Goal: Contribute content: Contribute content

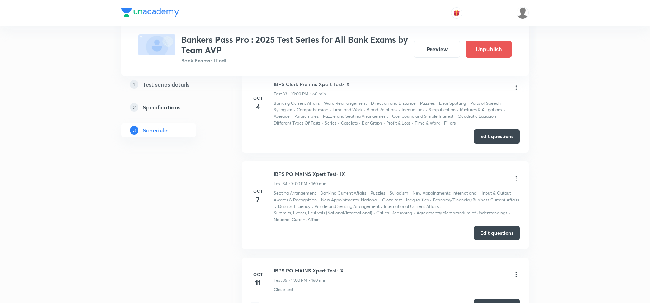
scroll to position [3777, 0]
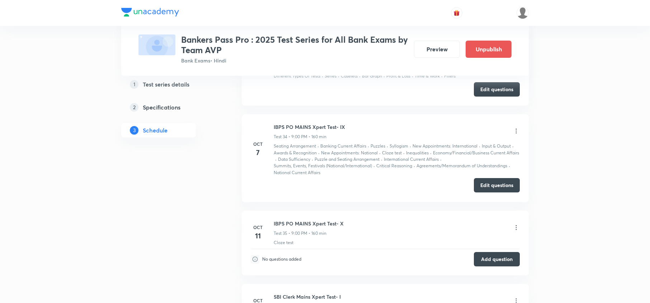
click at [495, 185] on button "Edit questions" at bounding box center [497, 185] width 46 height 14
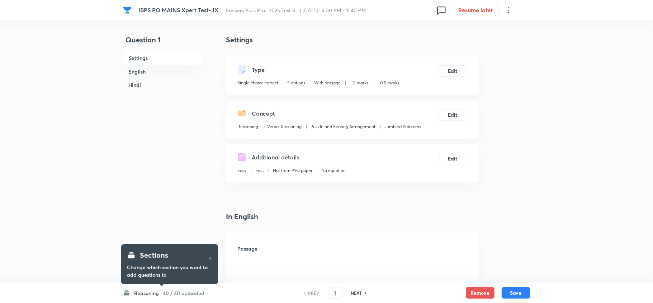
checkbox input "true"
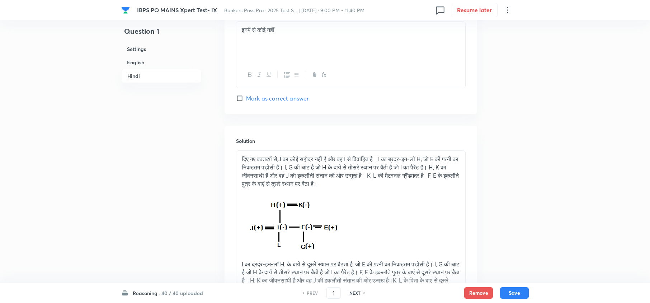
scroll to position [2204, 0]
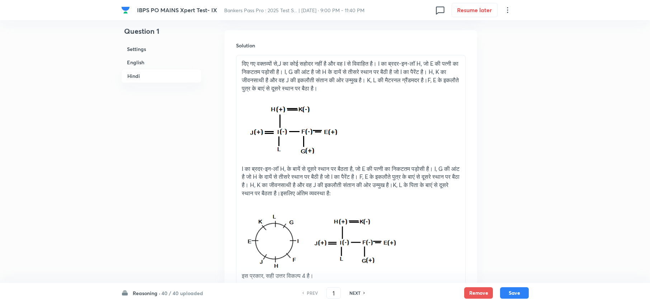
click at [354, 291] on h6 "NEXT" at bounding box center [354, 292] width 11 height 6
type input "3"
checkbox input "false"
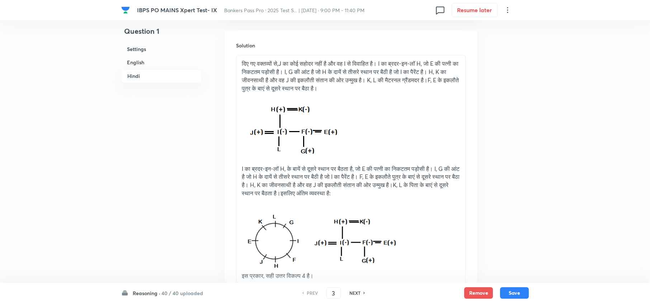
checkbox input "true"
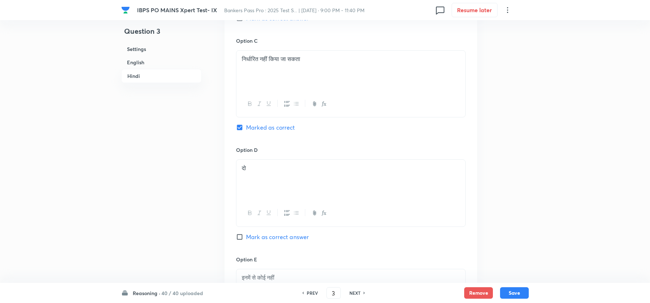
scroll to position [1582, 0]
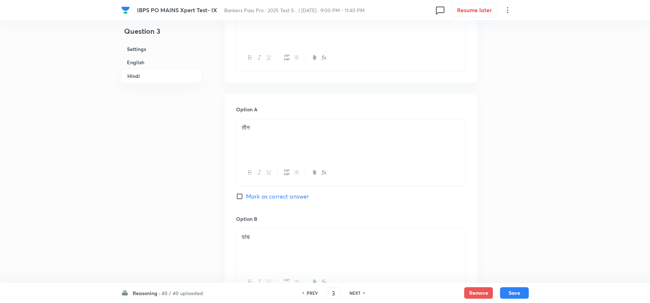
click at [311, 292] on h6 "PREV" at bounding box center [312, 292] width 11 height 6
type input "2"
checkbox input "false"
checkbox input "true"
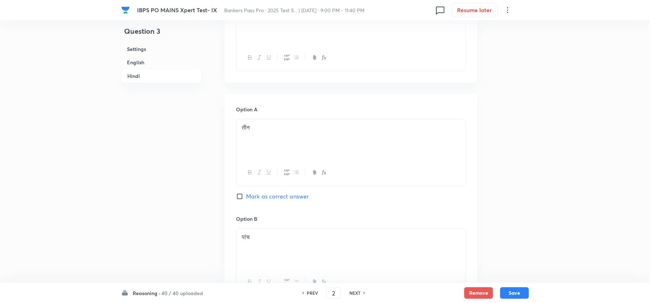
checkbox input "true"
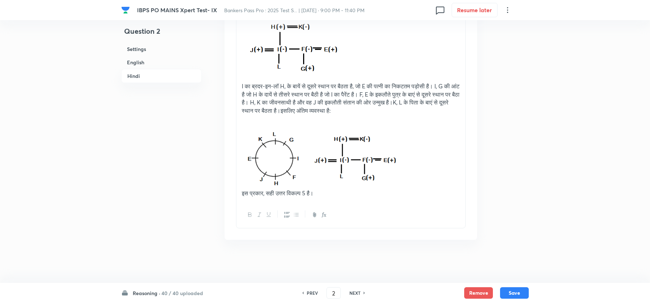
scroll to position [2291, 0]
click at [354, 292] on h6 "NEXT" at bounding box center [354, 292] width 11 height 6
type input "3"
checkbox input "false"
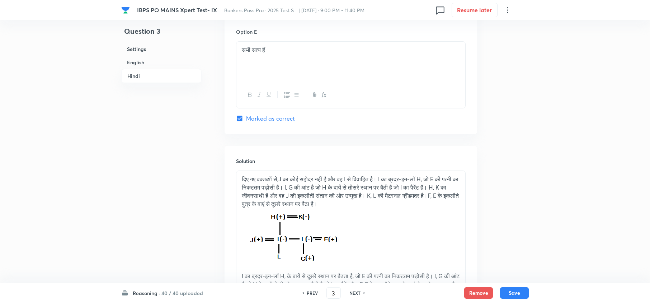
checkbox input "true"
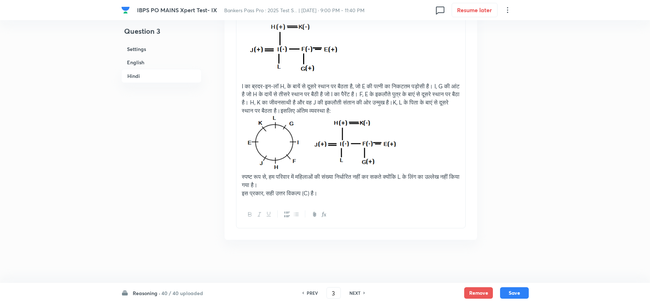
click at [351, 293] on h6 "NEXT" at bounding box center [354, 292] width 11 height 6
type input "4"
checkbox input "false"
checkbox input "true"
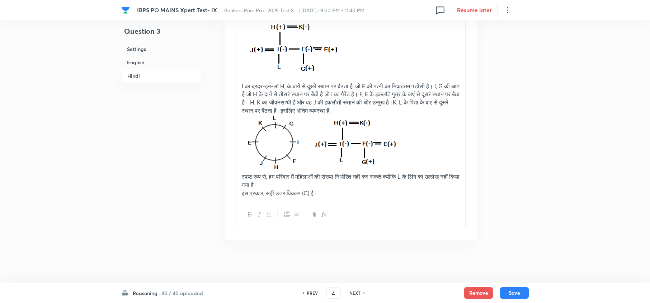
checkbox input "true"
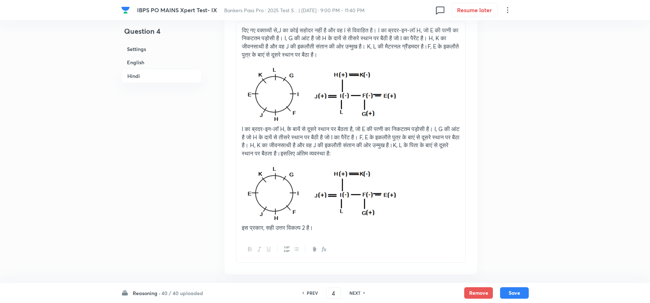
scroll to position [2277, 0]
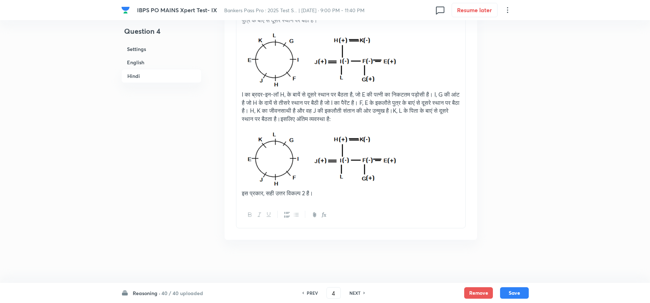
click at [354, 293] on h6 "NEXT" at bounding box center [354, 292] width 11 height 6
type input "5"
checkbox input "false"
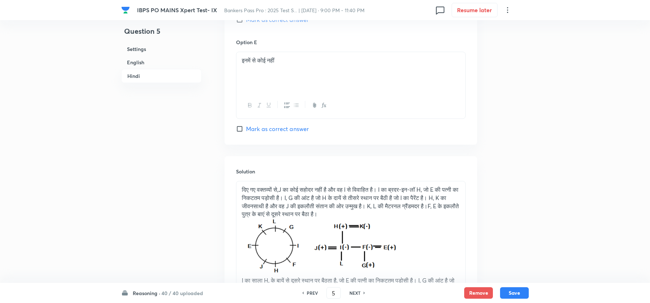
checkbox input "true"
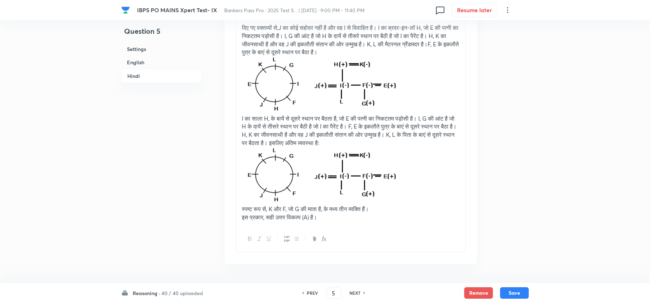
scroll to position [2279, 0]
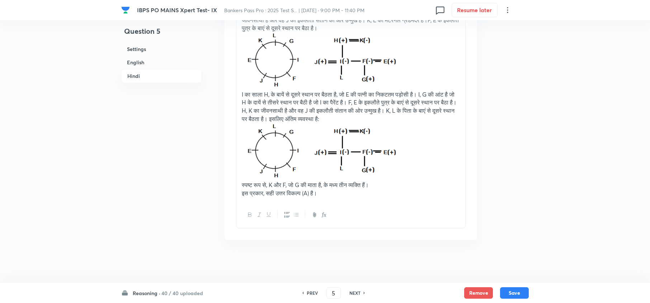
click at [356, 292] on h6 "NEXT" at bounding box center [354, 292] width 11 height 6
type input "6"
checkbox input "false"
checkbox input "true"
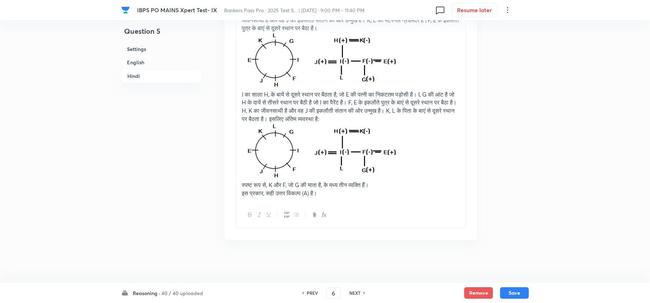
checkbox input "true"
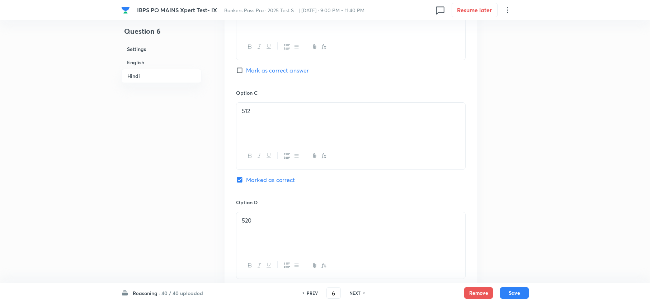
scroll to position [1779, 0]
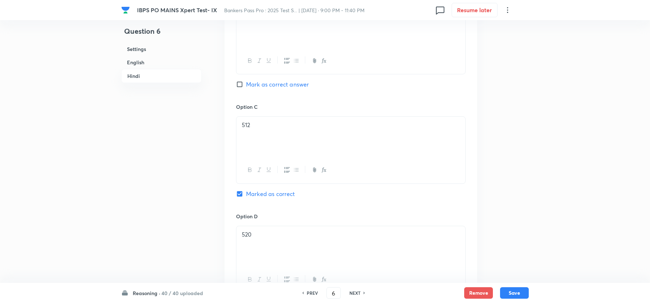
click at [355, 291] on h6 "NEXT" at bounding box center [354, 292] width 11 height 6
type input "7"
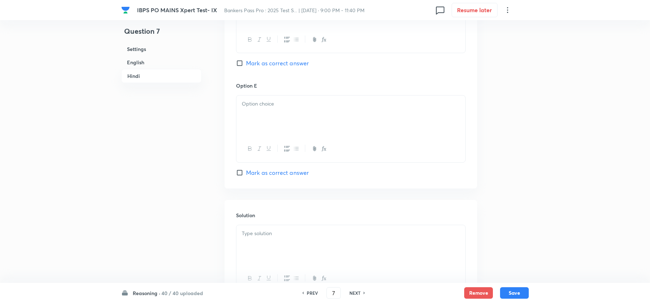
checkbox input "false"
checkbox input "true"
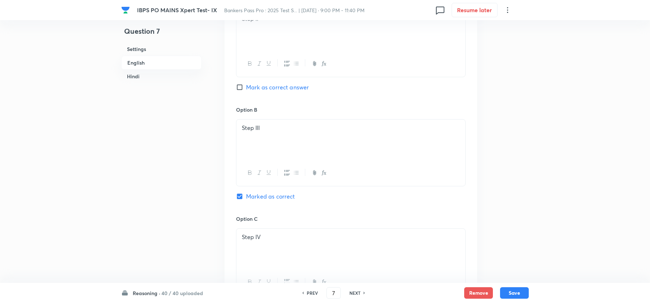
scroll to position [567, 0]
click at [355, 293] on h6 "NEXT" at bounding box center [354, 292] width 11 height 6
type input "8"
checkbox input "false"
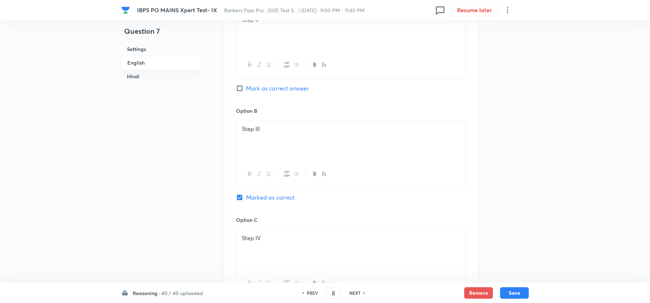
checkbox input "true"
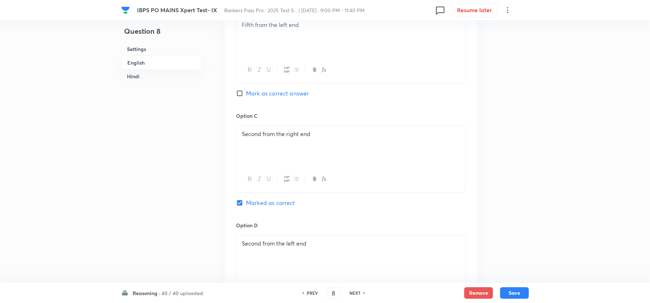
click at [356, 293] on h6 "NEXT" at bounding box center [354, 292] width 11 height 6
type input "9"
checkbox input "false"
checkbox input "true"
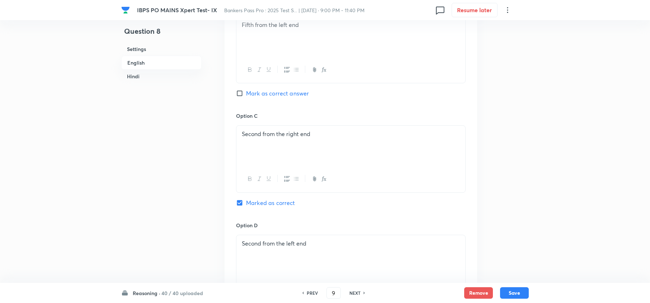
checkbox input "true"
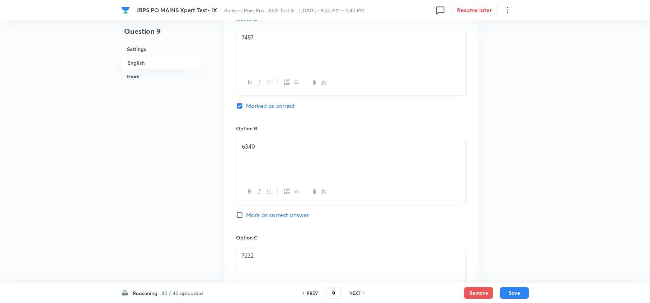
scroll to position [528, 0]
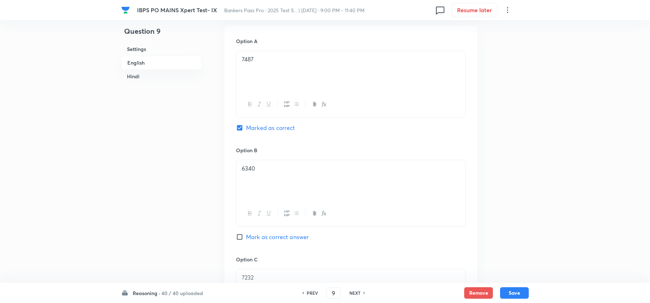
click at [356, 292] on h6 "NEXT" at bounding box center [354, 292] width 11 height 6
type input "10"
checkbox input "false"
checkbox input "true"
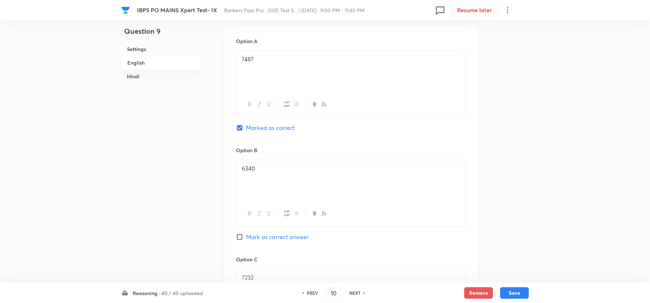
checkbox input "true"
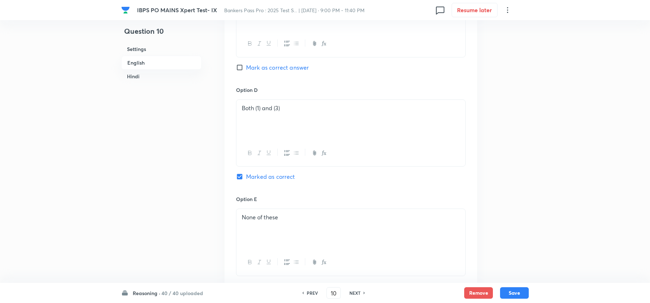
click at [354, 293] on h6 "NEXT" at bounding box center [354, 292] width 11 height 6
type input "11"
checkbox input "false"
checkbox input "true"
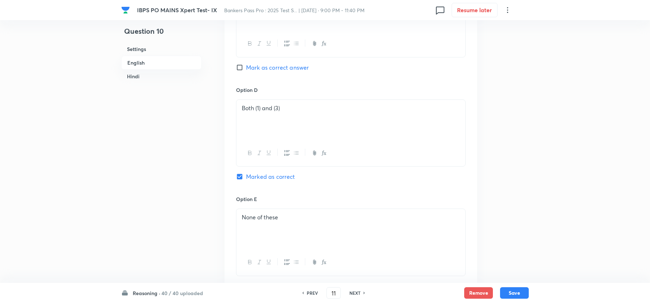
checkbox input "true"
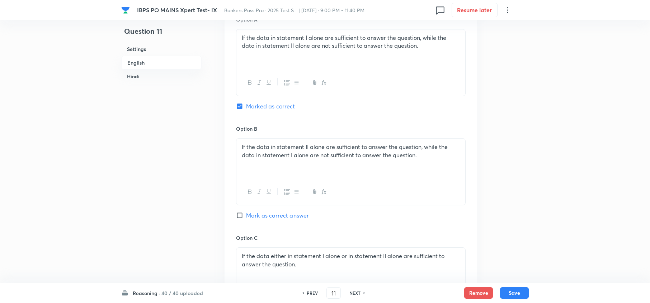
scroll to position [402, 0]
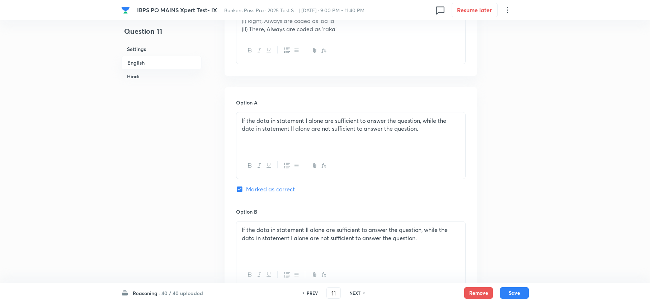
click at [353, 293] on h6 "NEXT" at bounding box center [354, 292] width 11 height 6
type input "13"
checkbox input "false"
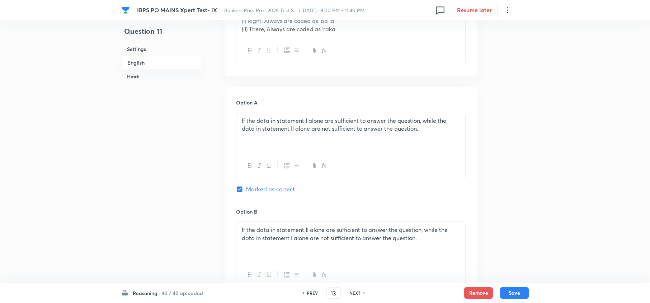
checkbox input "true"
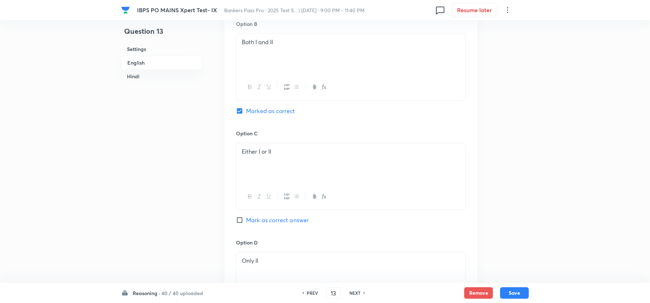
scroll to position [594, 0]
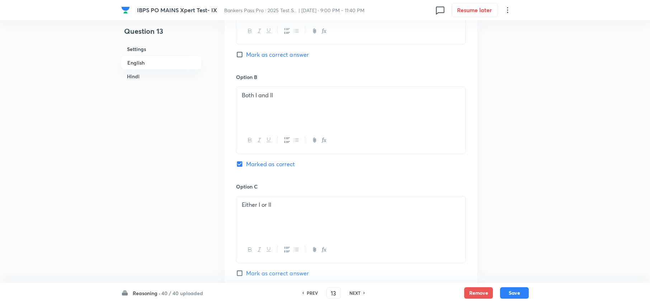
click at [357, 291] on h6 "NEXT" at bounding box center [354, 292] width 11 height 6
type input "14"
checkbox input "false"
checkbox input "true"
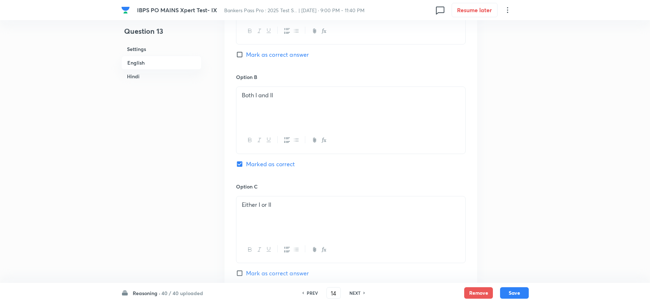
checkbox input "true"
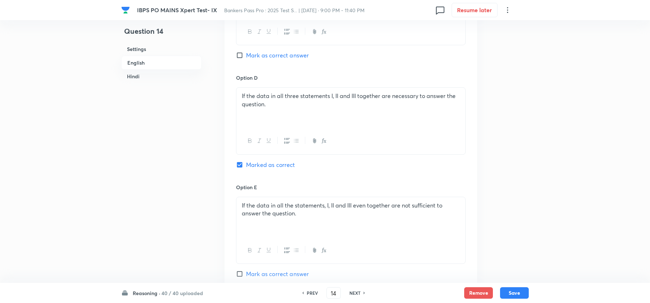
scroll to position [770, 0]
click at [354, 290] on h6 "NEXT" at bounding box center [354, 292] width 11 height 6
type input "15"
checkbox input "false"
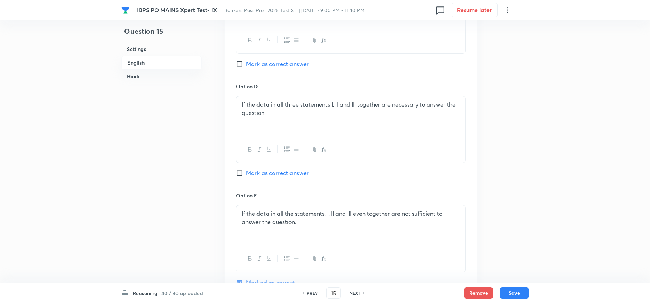
checkbox input "true"
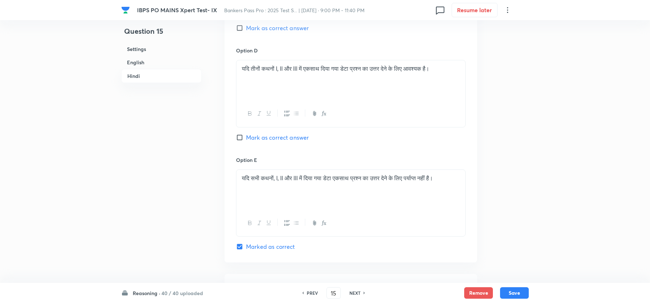
scroll to position [1822, 0]
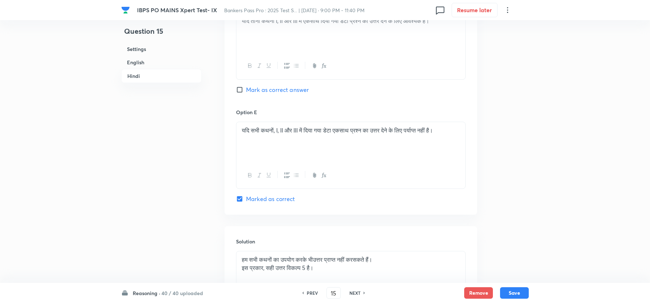
click at [352, 294] on h6 "NEXT" at bounding box center [354, 292] width 11 height 6
type input "16"
checkbox input "false"
checkbox input "true"
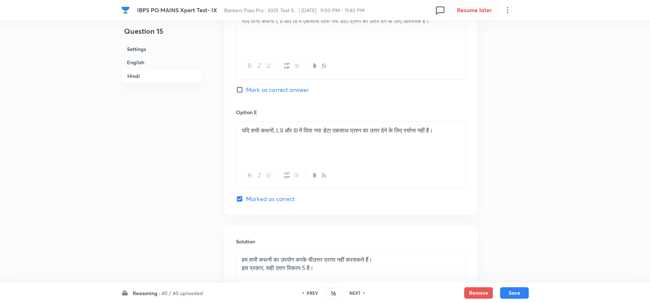
checkbox input "true"
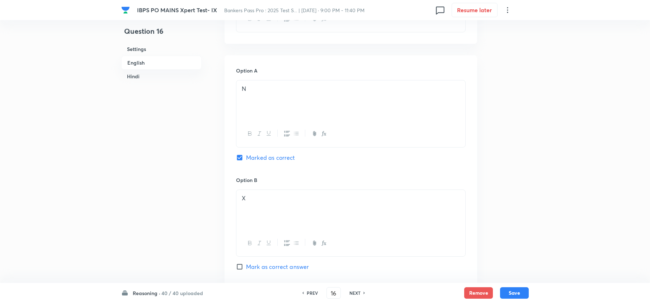
scroll to position [435, 0]
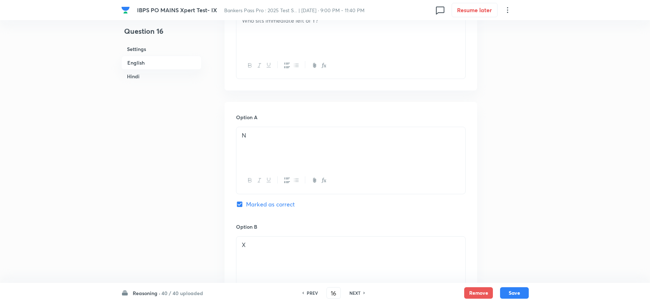
click at [355, 293] on h6 "NEXT" at bounding box center [354, 292] width 11 height 6
type input "17"
checkbox input "false"
checkbox input "true"
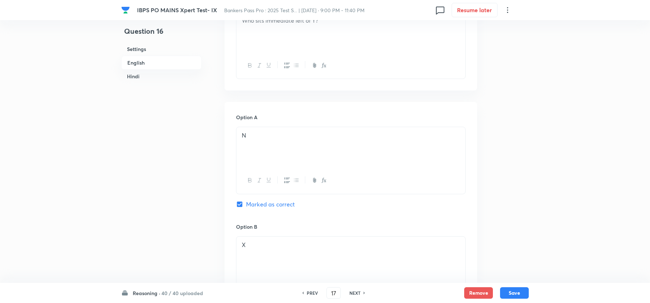
checkbox input "true"
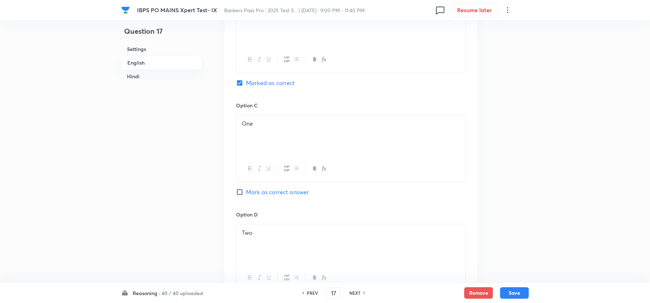
scroll to position [531, 0]
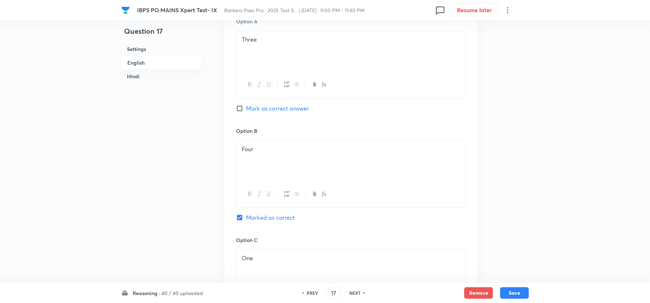
click at [351, 293] on h6 "NEXT" at bounding box center [354, 292] width 11 height 6
type input "18"
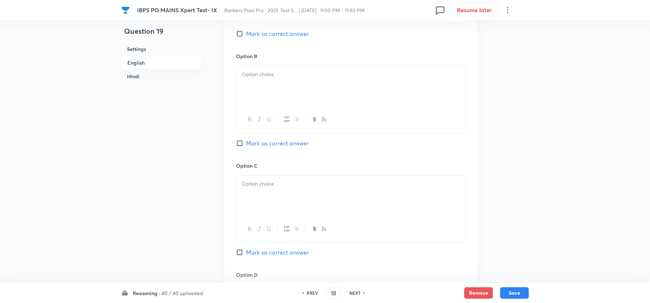
checkbox input "false"
type input "19"
checkbox input "true"
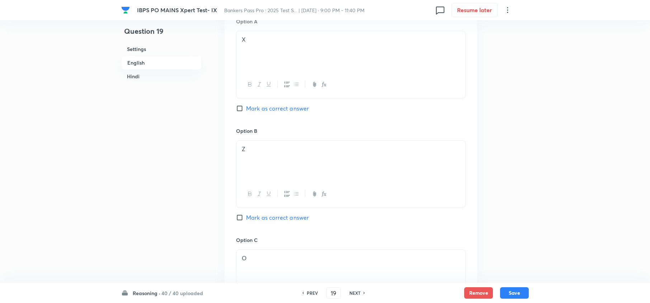
click at [309, 292] on h6 "PREV" at bounding box center [312, 292] width 11 height 6
type input "18"
checkbox input "false"
checkbox input "true"
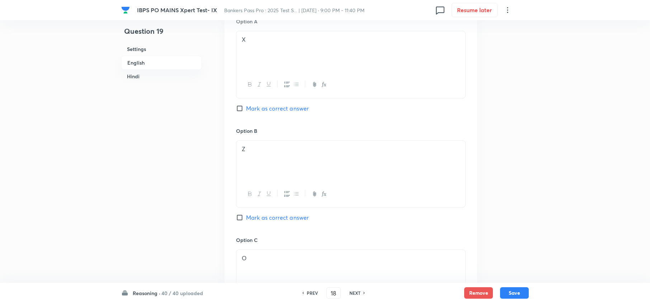
checkbox input "true"
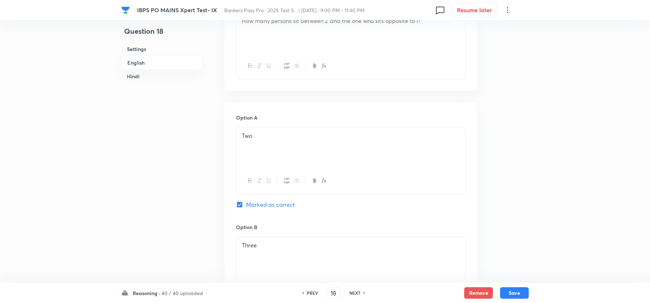
scroll to position [407, 0]
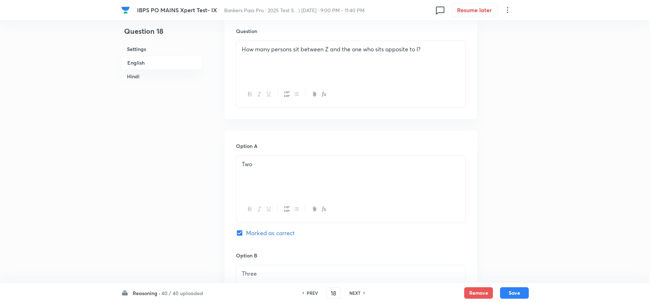
click at [353, 294] on h6 "NEXT" at bounding box center [354, 292] width 11 height 6
type input "19"
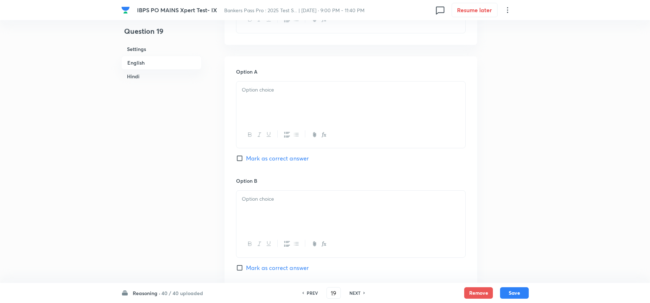
checkbox input "false"
checkbox input "true"
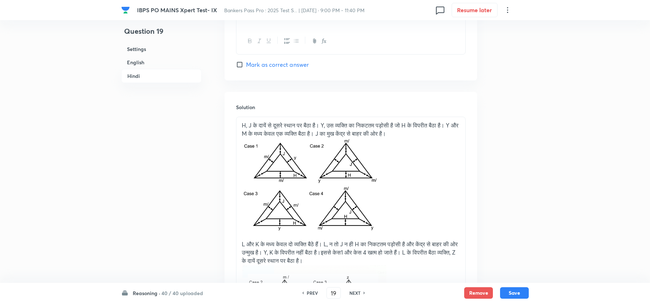
scroll to position [2463, 0]
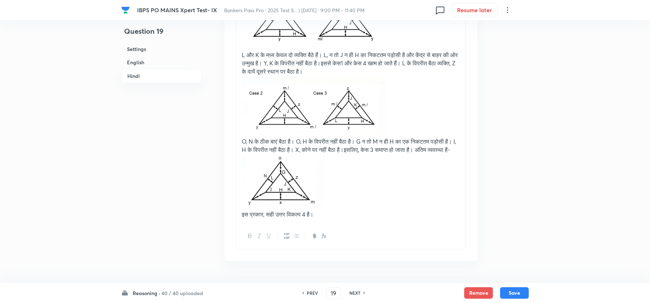
click at [356, 294] on h6 "NEXT" at bounding box center [354, 292] width 11 height 6
type input "20"
checkbox input "false"
checkbox input "true"
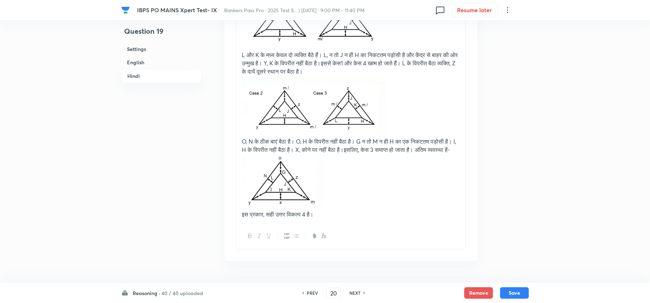
checkbox input "true"
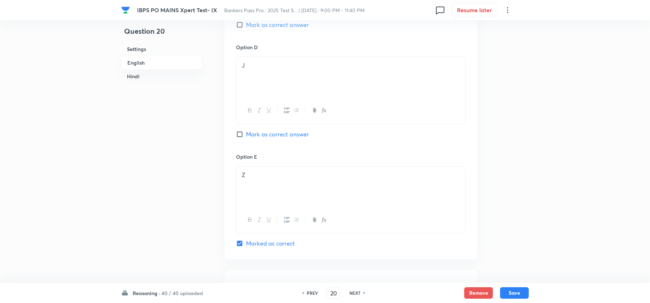
scroll to position [832, 0]
click at [356, 292] on h6 "NEXT" at bounding box center [354, 292] width 11 height 6
type input "21"
checkbox input "false"
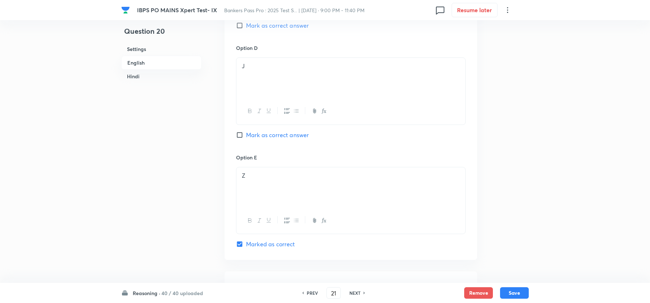
checkbox input "true"
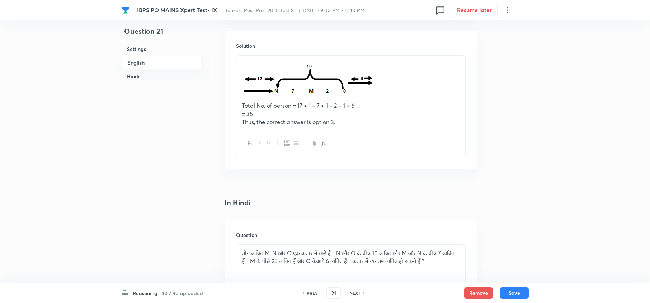
scroll to position [880, 0]
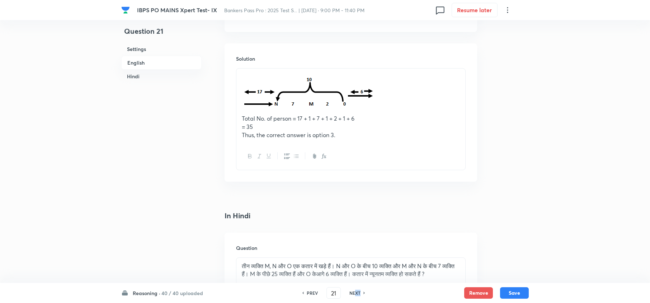
drag, startPoint x: 356, startPoint y: 293, endPoint x: 365, endPoint y: 285, distance: 11.9
click at [363, 289] on div "PREV 21 ​ NEXT" at bounding box center [333, 292] width 93 height 11
drag, startPoint x: 354, startPoint y: 290, endPoint x: 353, endPoint y: 286, distance: 4.1
click at [355, 290] on h6 "NEXT" at bounding box center [354, 292] width 11 height 6
type input "22"
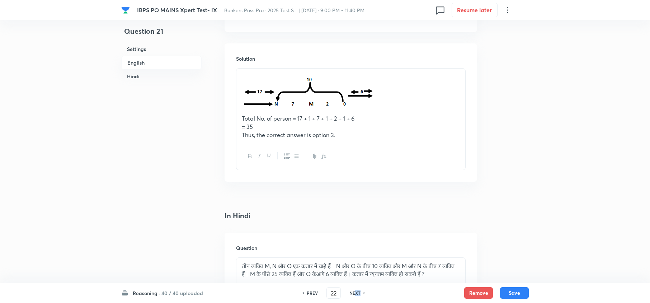
checkbox input "false"
checkbox input "true"
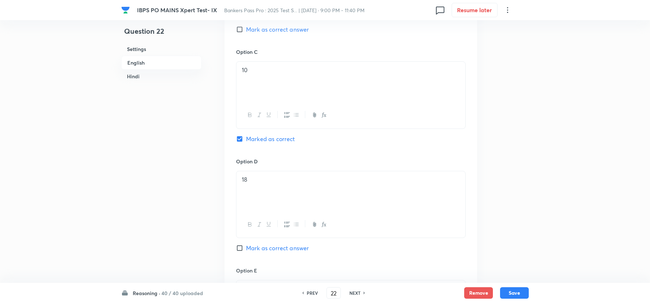
scroll to position [861, 0]
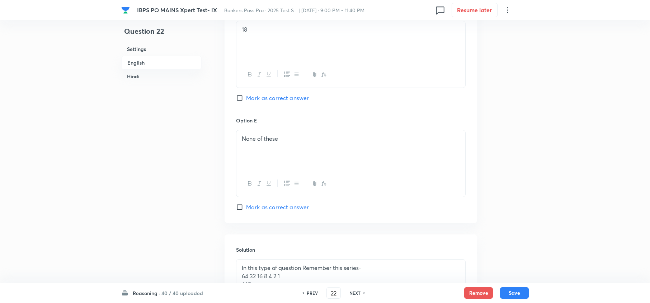
click at [355, 292] on h6 "NEXT" at bounding box center [354, 292] width 11 height 6
type input "23"
checkbox input "false"
checkbox input "true"
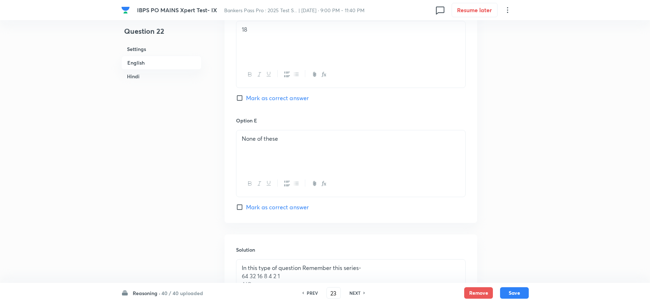
checkbox input "true"
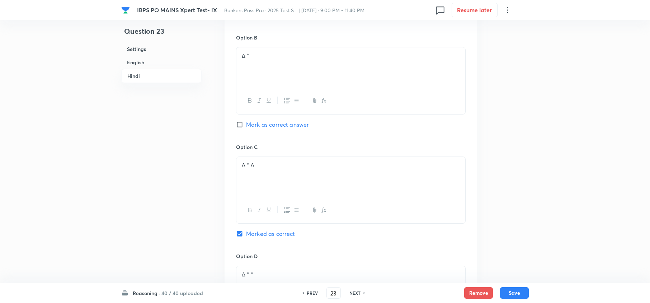
scroll to position [1717, 0]
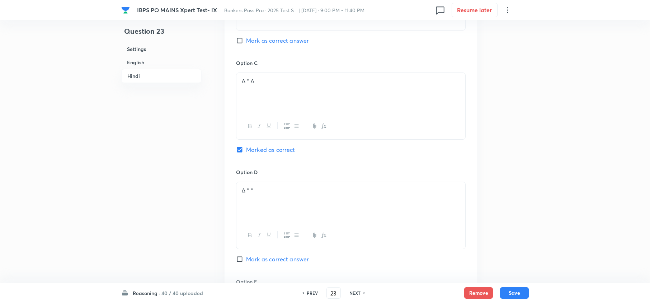
click at [355, 290] on h6 "NEXT" at bounding box center [354, 292] width 11 height 6
type input "24"
checkbox input "false"
checkbox input "true"
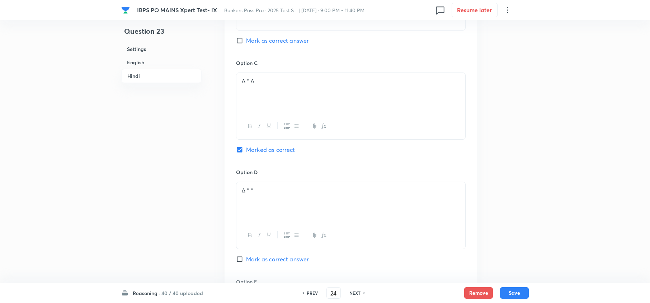
checkbox input "true"
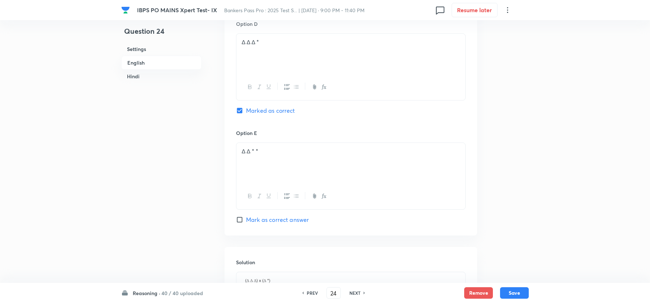
scroll to position [737, 0]
click at [356, 292] on h6 "NEXT" at bounding box center [354, 292] width 11 height 6
type input "25"
checkbox input "false"
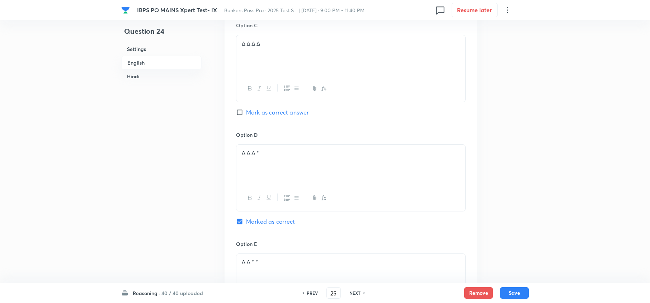
checkbox input "true"
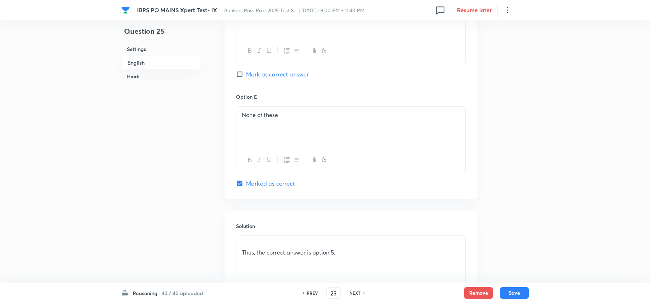
scroll to position [928, 0]
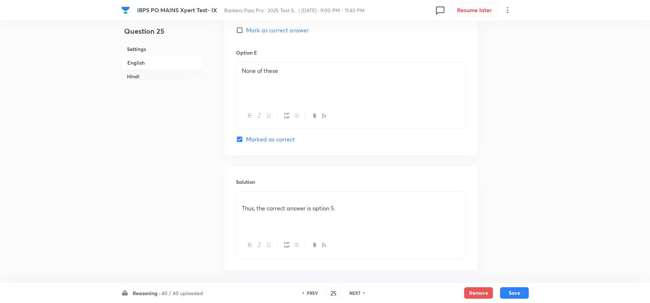
click at [356, 293] on h6 "NEXT" at bounding box center [354, 292] width 11 height 6
type input "26"
checkbox input "false"
checkbox input "true"
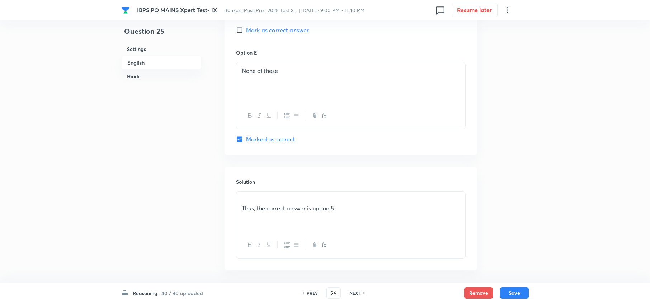
checkbox input "true"
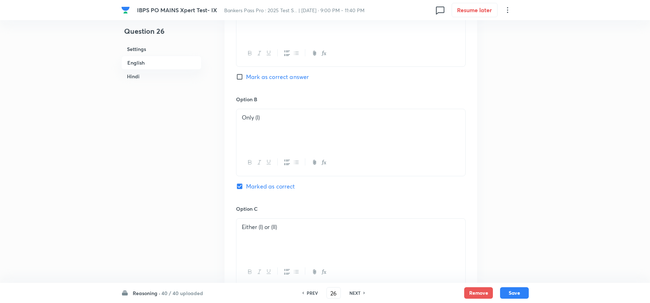
scroll to position [431, 0]
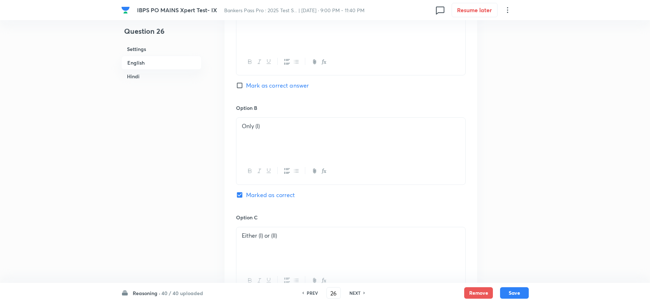
click at [353, 293] on h6 "NEXT" at bounding box center [354, 292] width 11 height 6
type input "27"
checkbox input "false"
checkbox input "true"
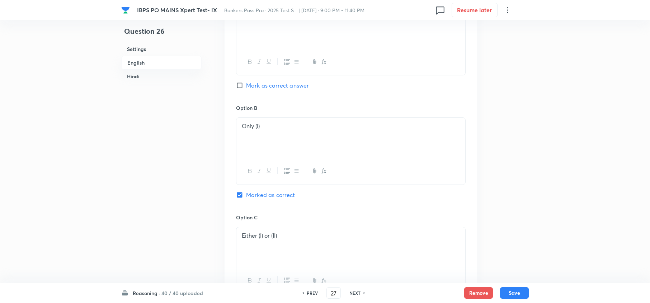
checkbox input "true"
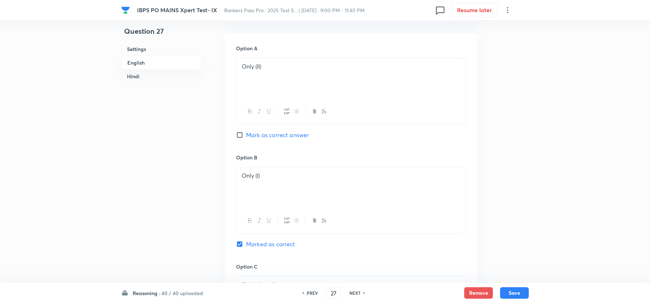
scroll to position [382, 0]
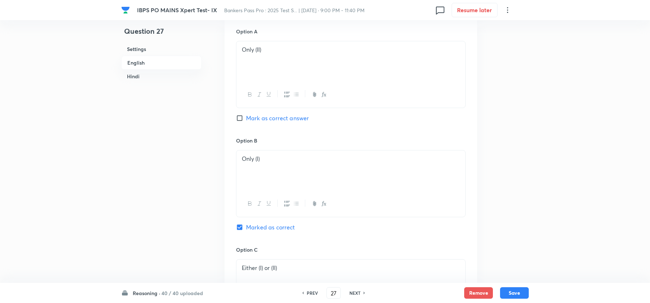
click at [350, 291] on h6 "NEXT" at bounding box center [354, 292] width 11 height 6
type input "28"
checkbox input "false"
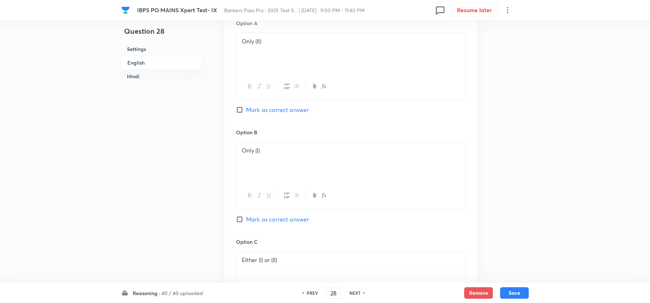
checkbox input "true"
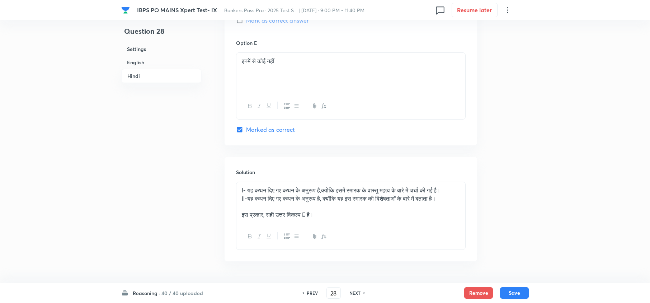
scroll to position [1728, 0]
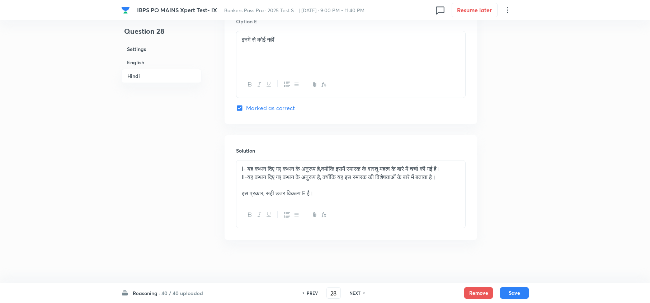
drag, startPoint x: 351, startPoint y: 293, endPoint x: 354, endPoint y: 292, distance: 3.9
click at [351, 293] on h6 "NEXT" at bounding box center [354, 292] width 11 height 6
type input "29"
checkbox input "false"
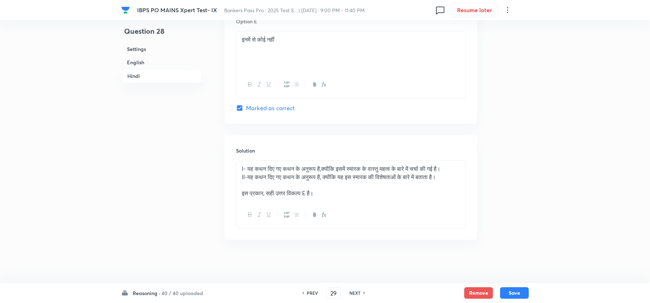
checkbox input "true"
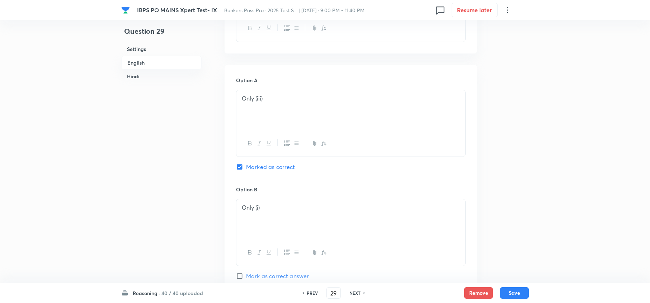
scroll to position [318, 0]
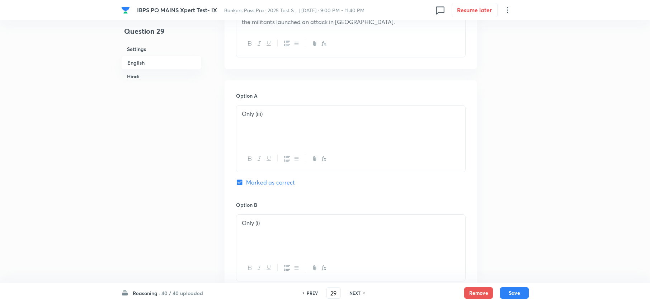
drag, startPoint x: 354, startPoint y: 292, endPoint x: 381, endPoint y: 273, distance: 32.6
click at [354, 292] on h6 "NEXT" at bounding box center [354, 292] width 11 height 6
type input "30"
checkbox input "false"
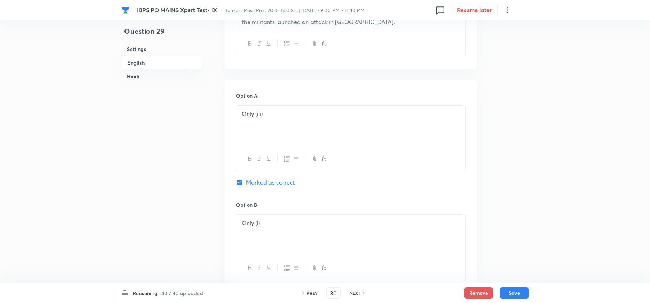
checkbox input "true"
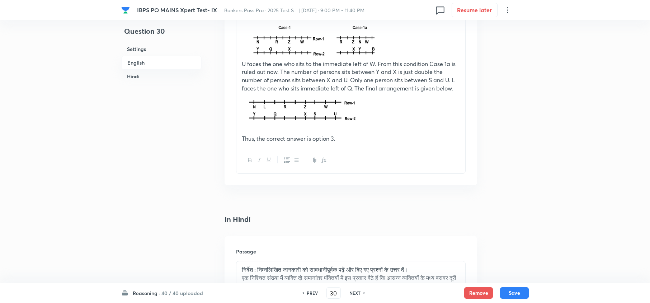
scroll to position [1370, 0]
